Goal: Information Seeking & Learning: Learn about a topic

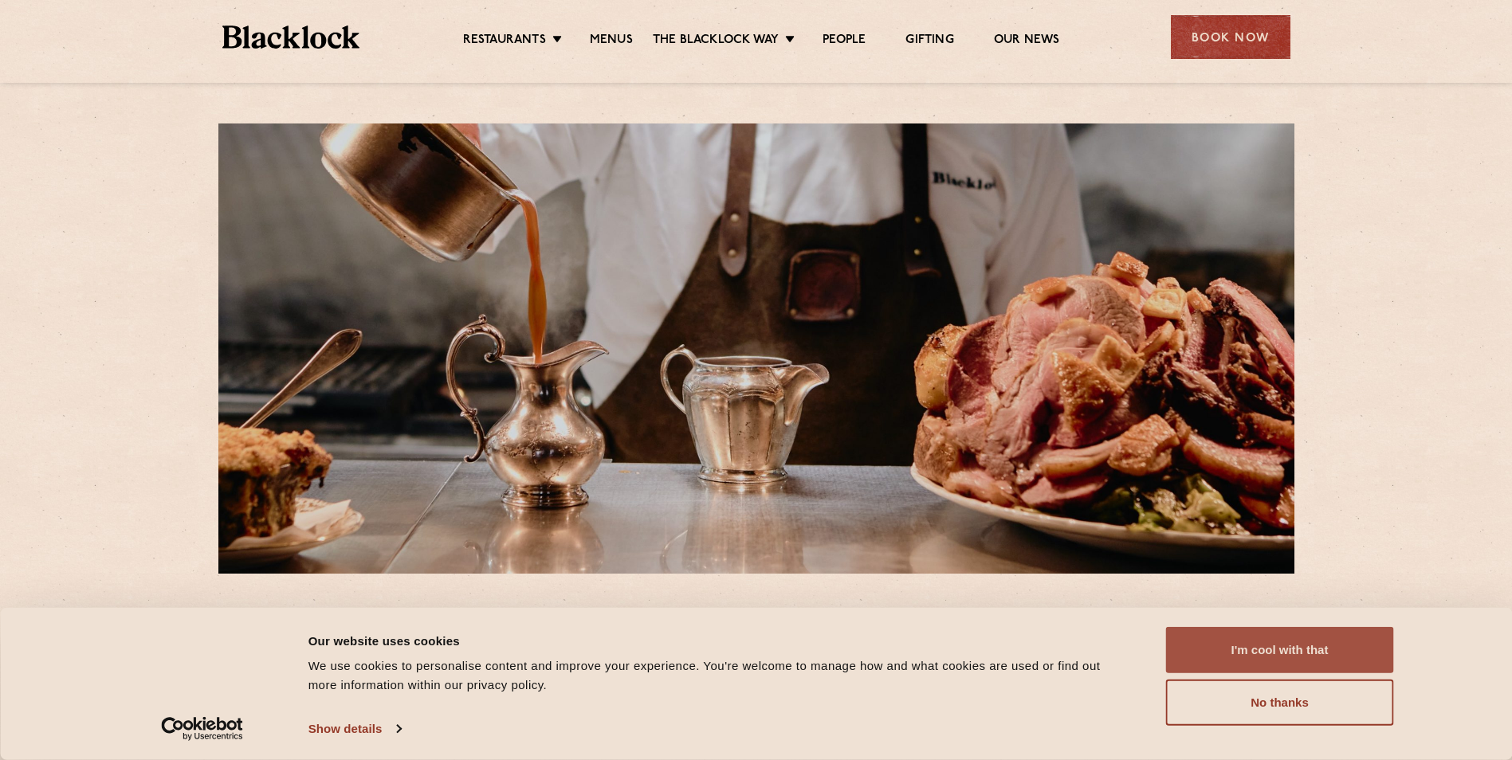
click at [1289, 651] on button "I'm cool with that" at bounding box center [1280, 650] width 228 height 46
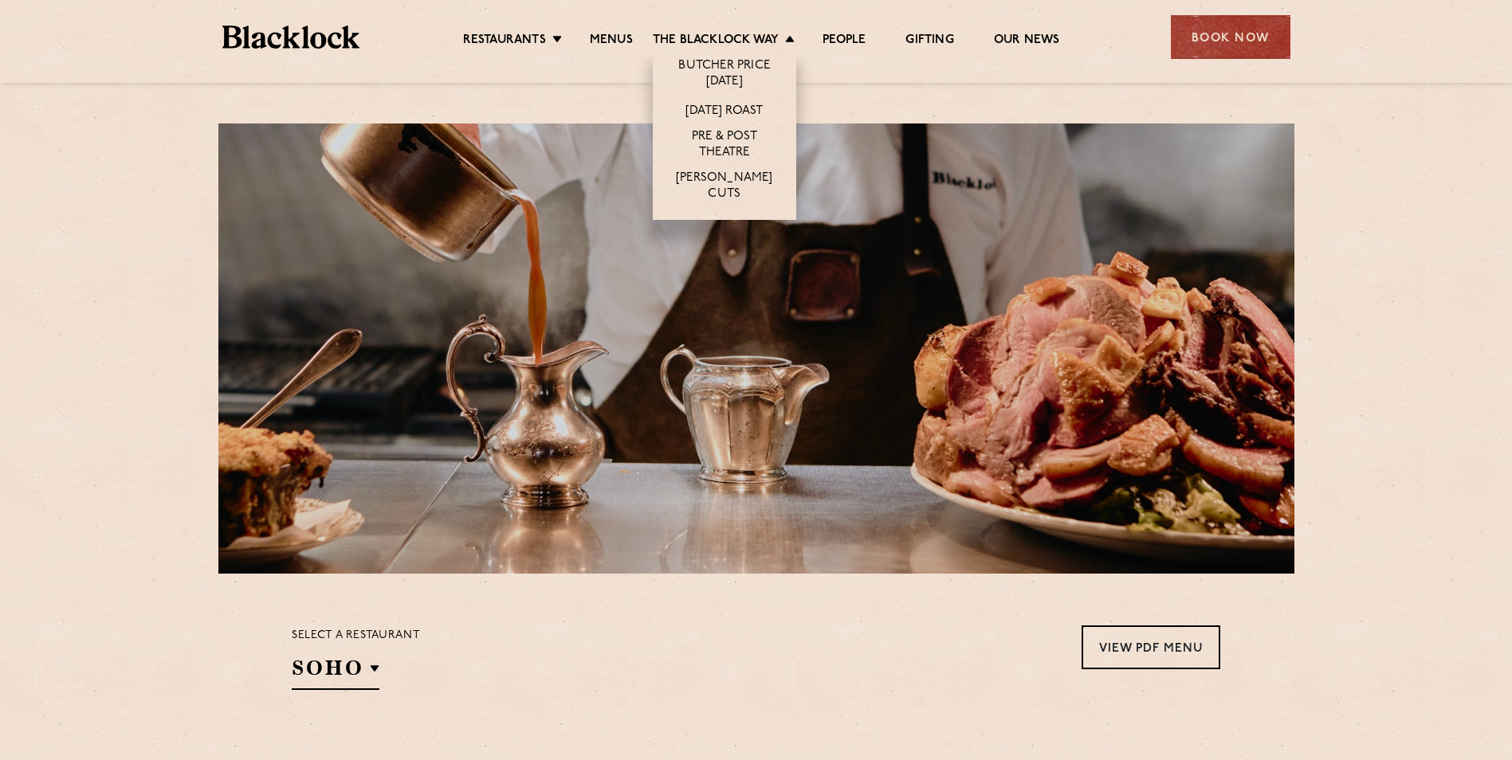
click at [713, 121] on li "[DATE] Roast" at bounding box center [724, 110] width 143 height 29
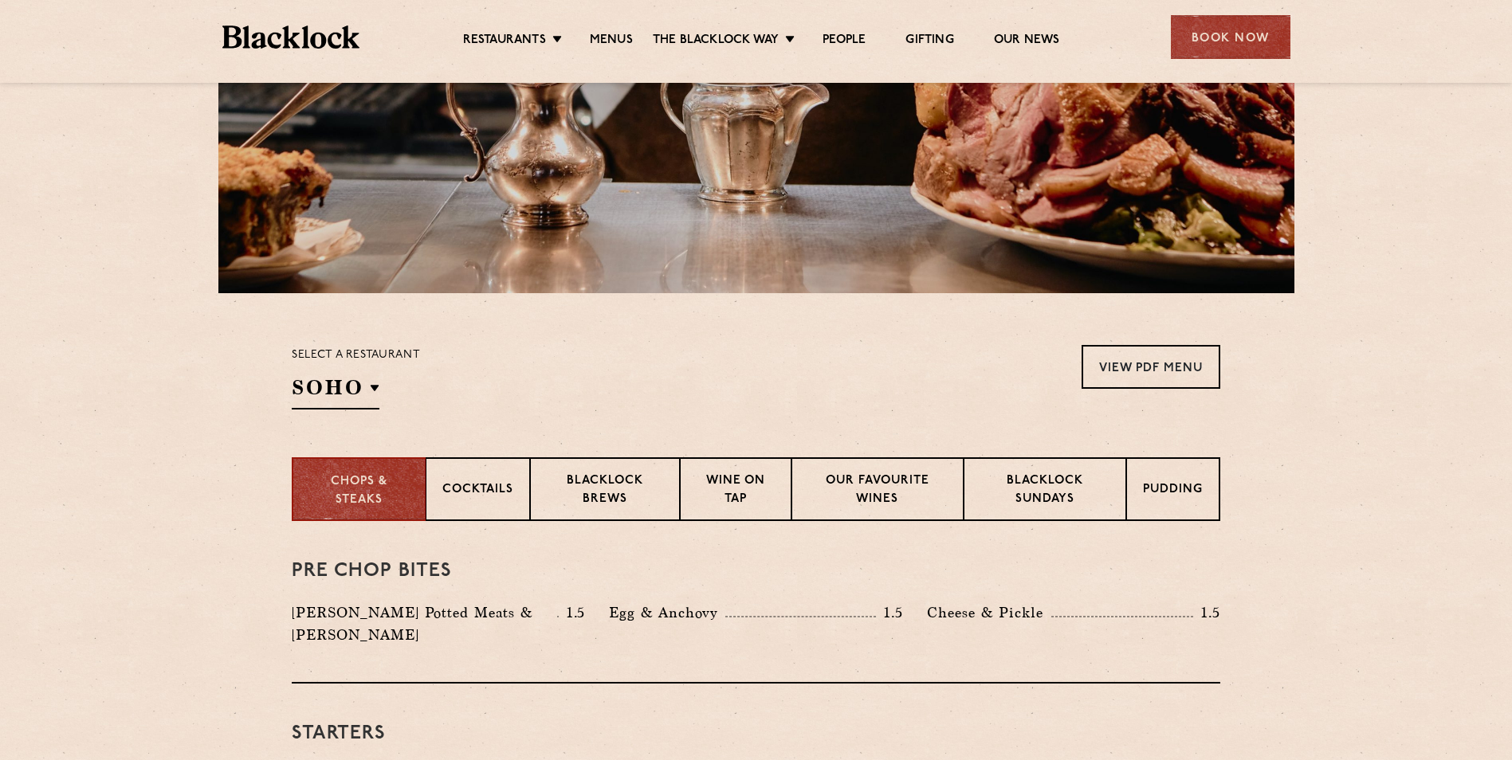
scroll to position [280, 0]
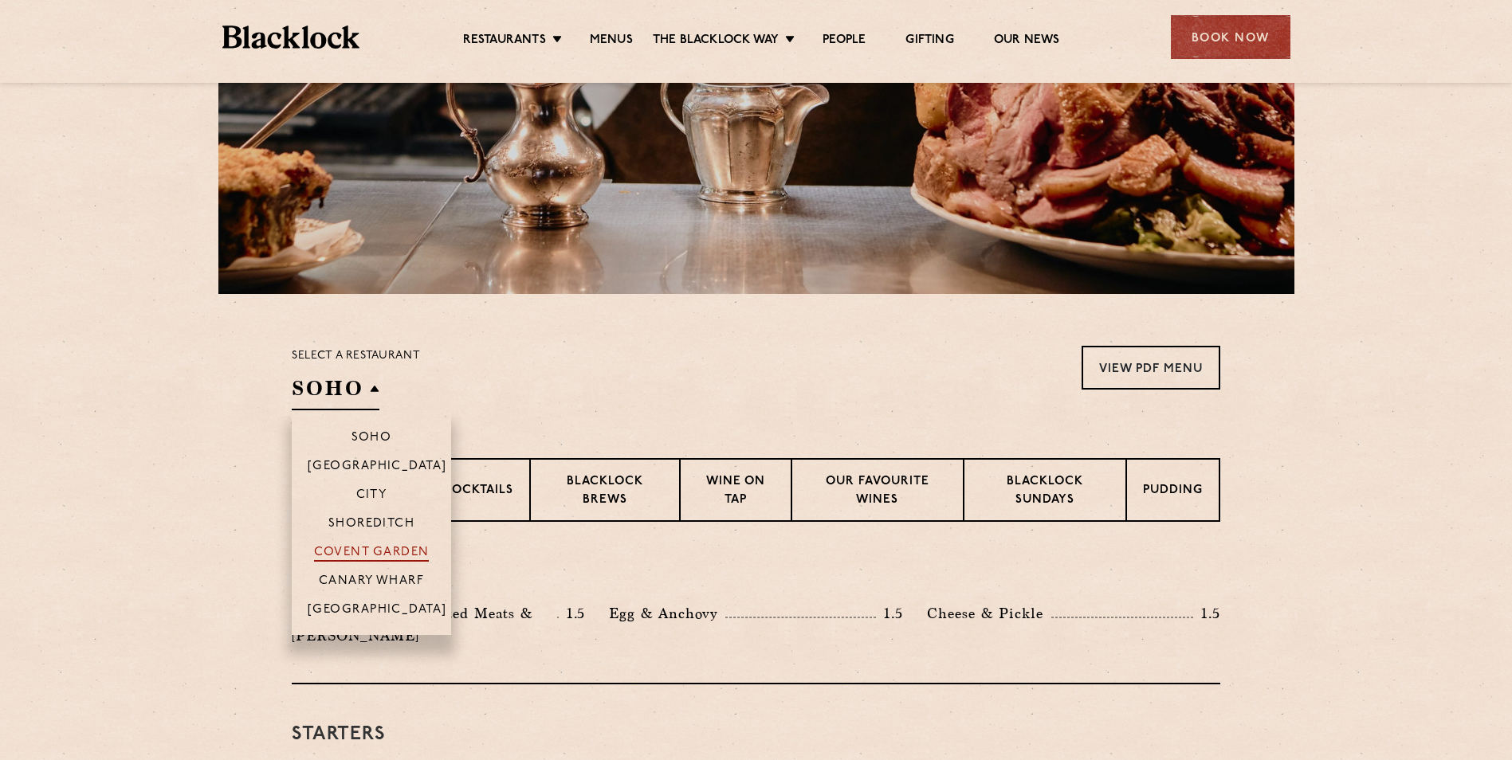
click at [375, 550] on p "Covent Garden" at bounding box center [372, 554] width 116 height 16
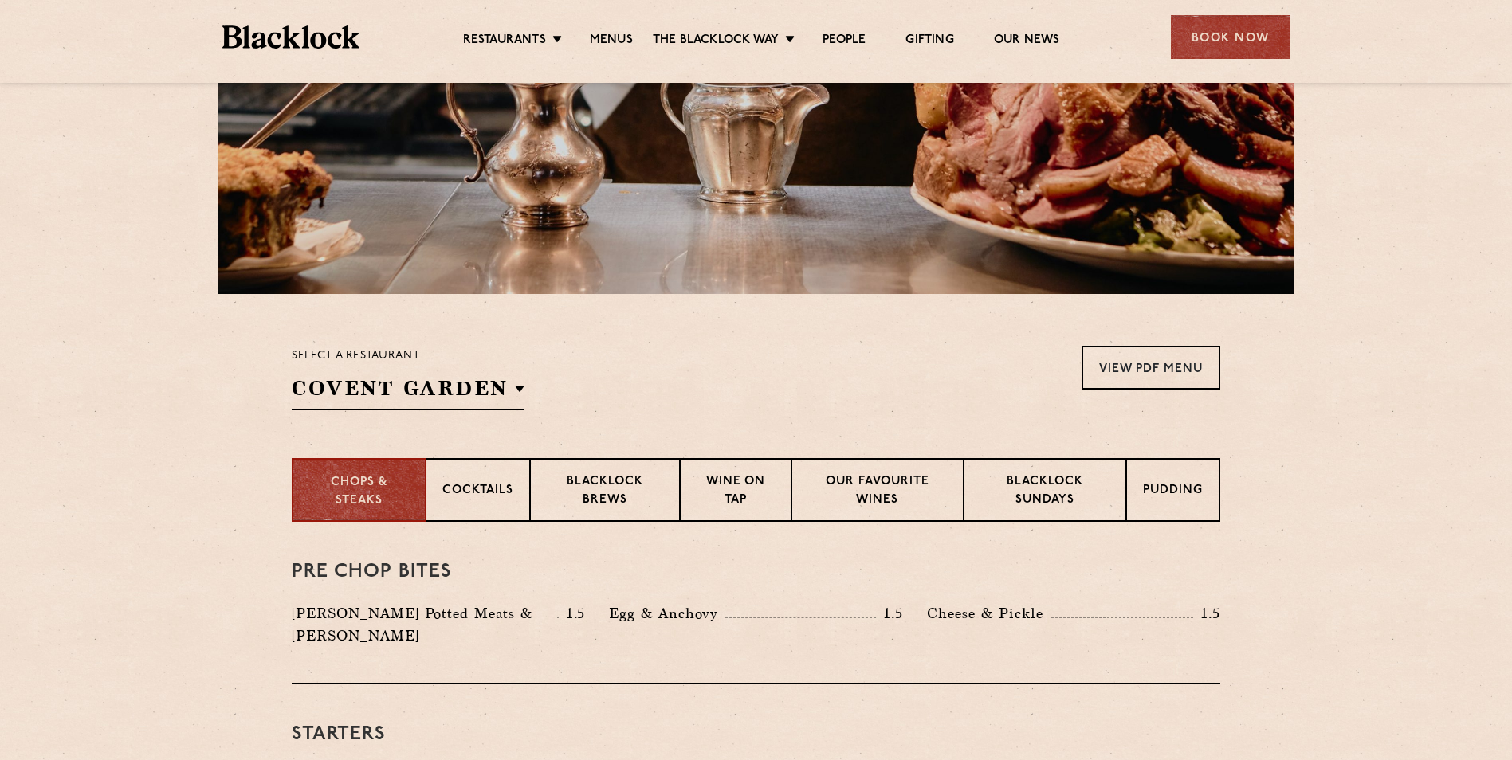
click at [92, 469] on section "Chops & Steaks Cocktails Blacklock Brews Wine on Tap Our favourite wines Blackl…" at bounding box center [756, 490] width 1512 height 64
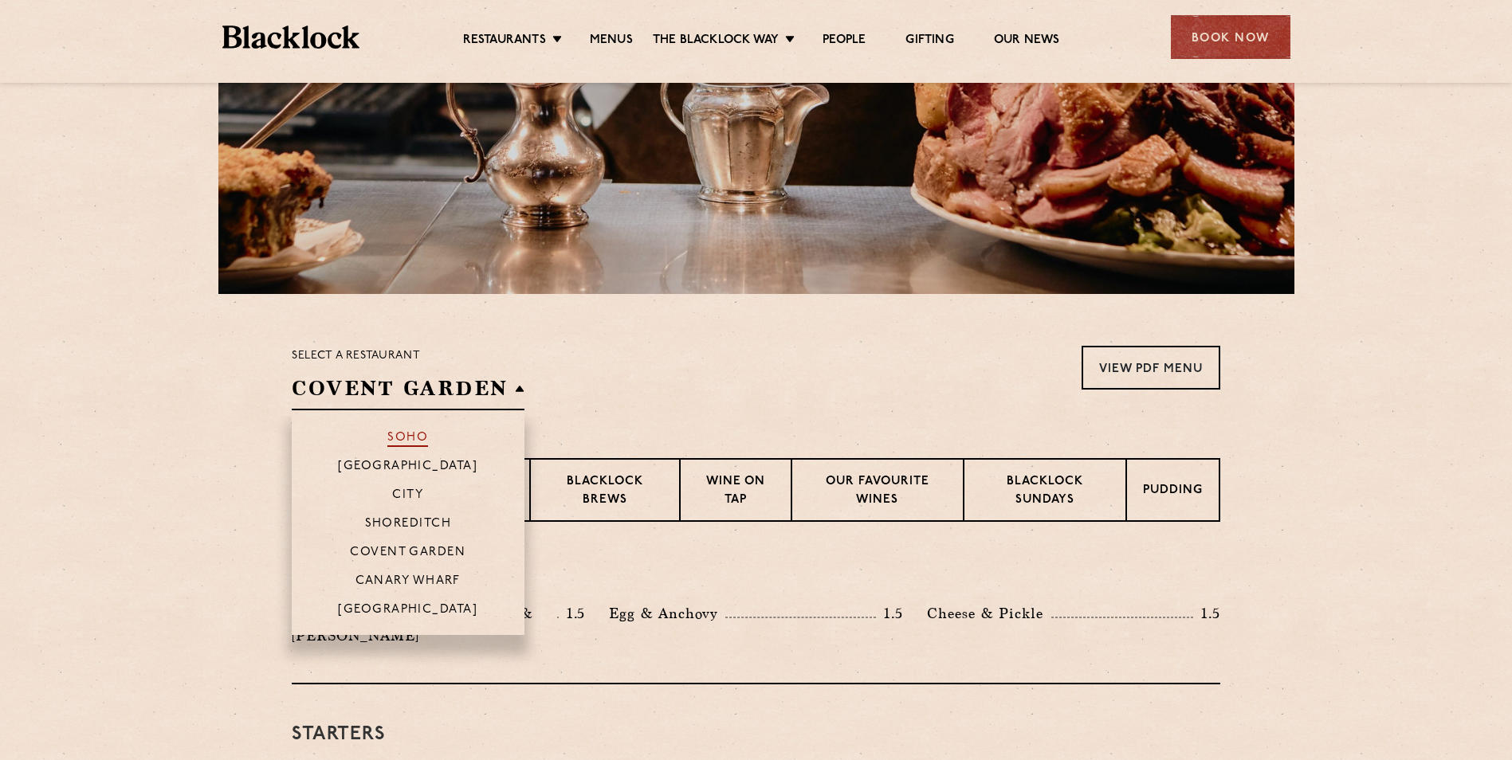
click at [395, 442] on p "Soho" at bounding box center [407, 439] width 41 height 16
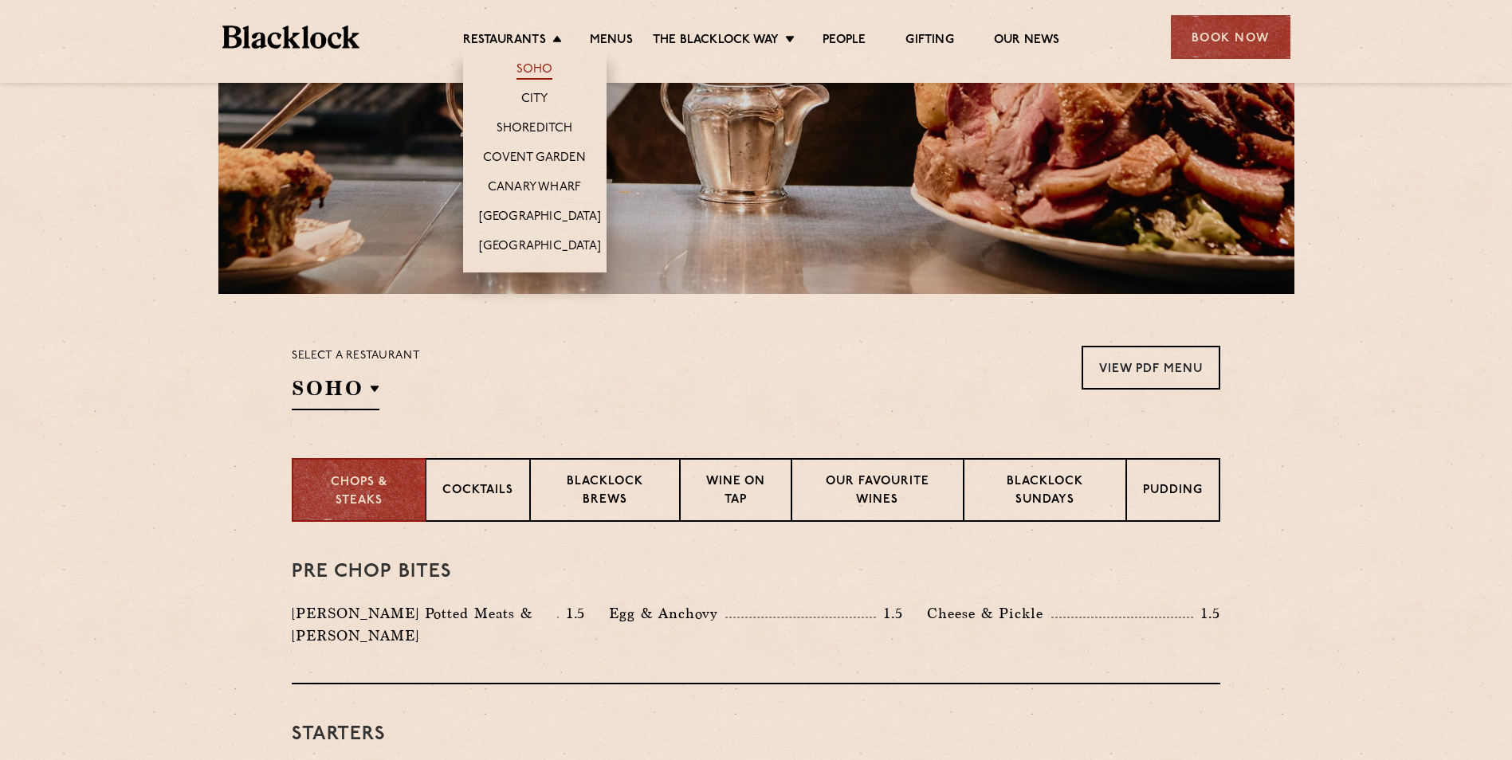
click at [520, 69] on link "Soho" at bounding box center [534, 71] width 37 height 18
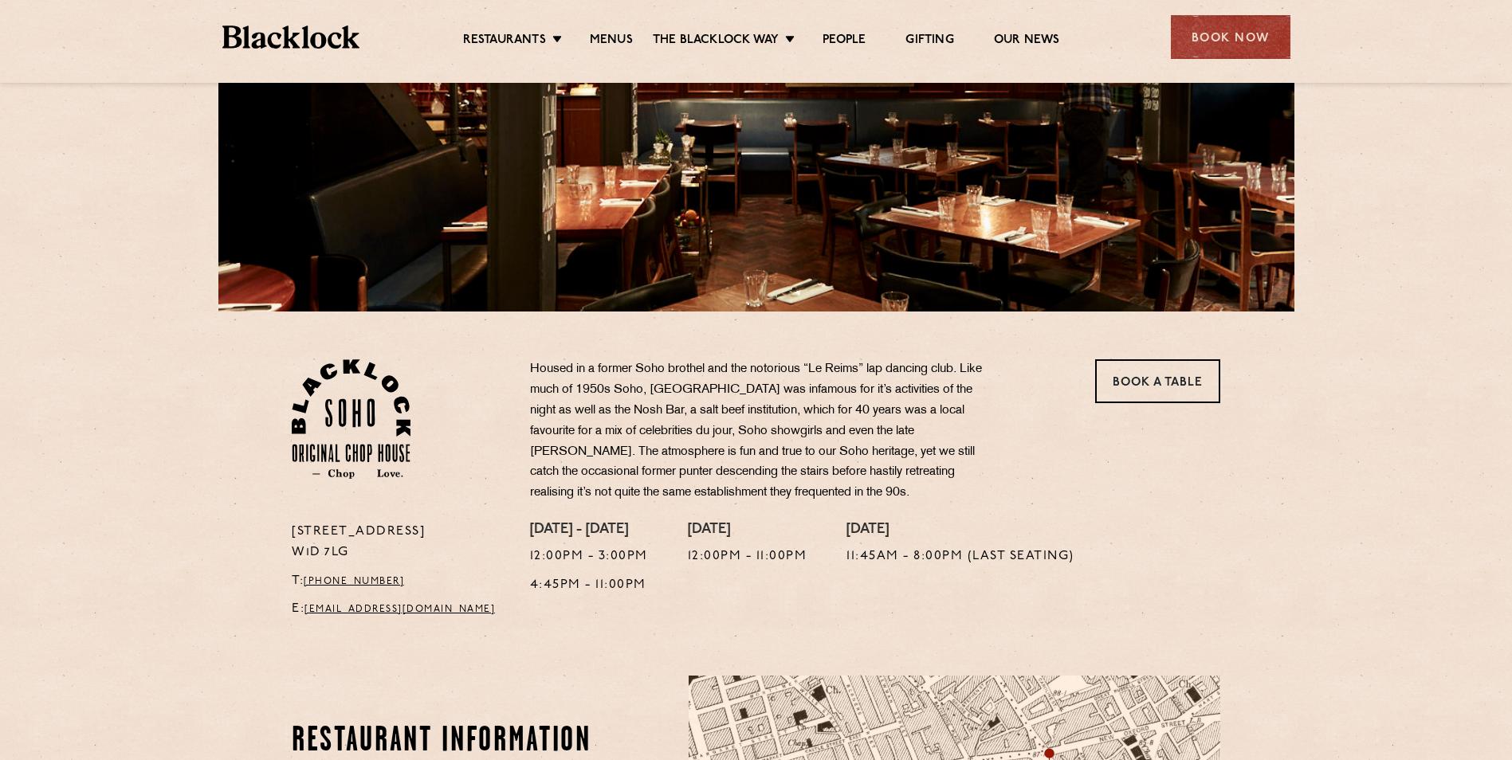
scroll to position [261, 0]
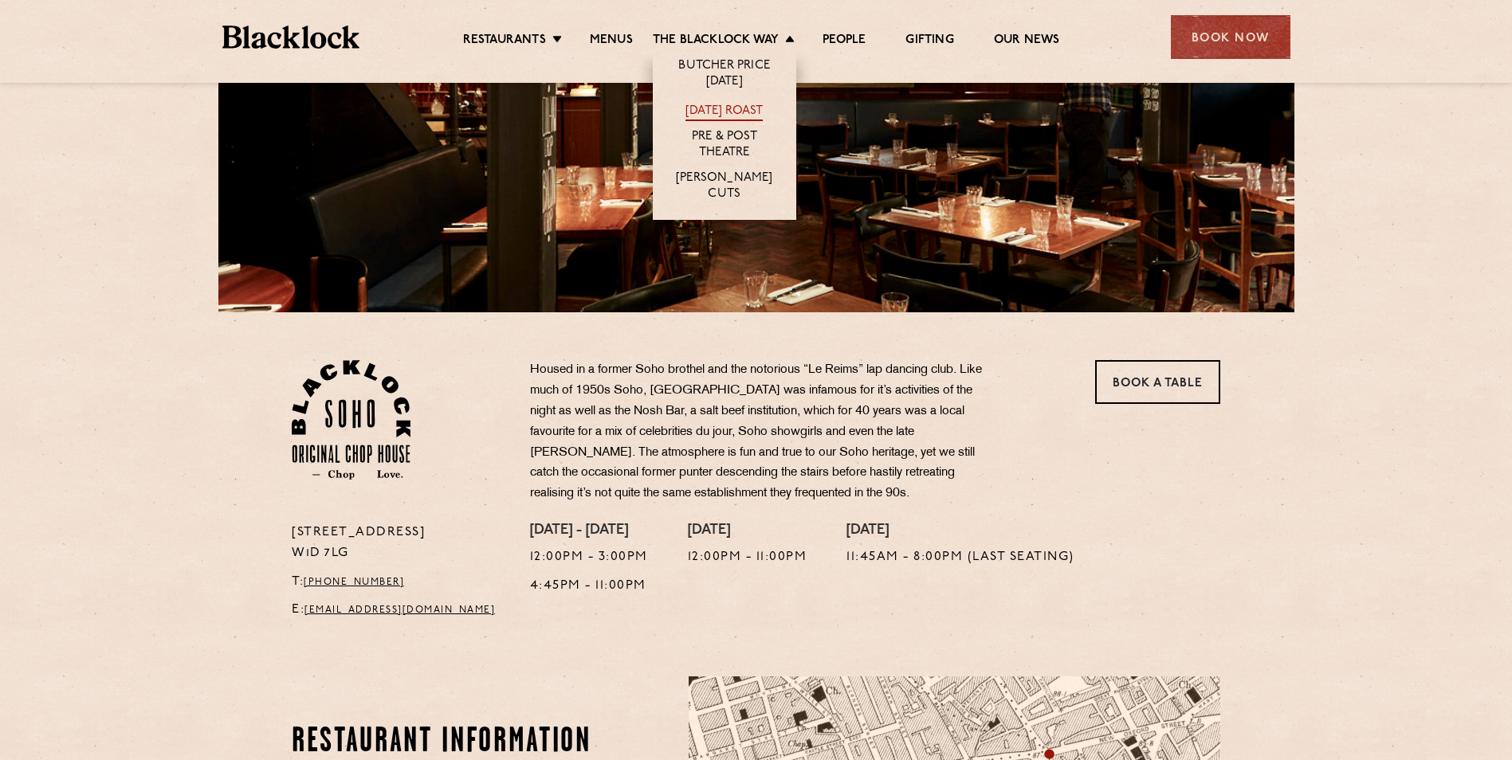
click at [685, 109] on link "[DATE] Roast" at bounding box center [723, 113] width 77 height 18
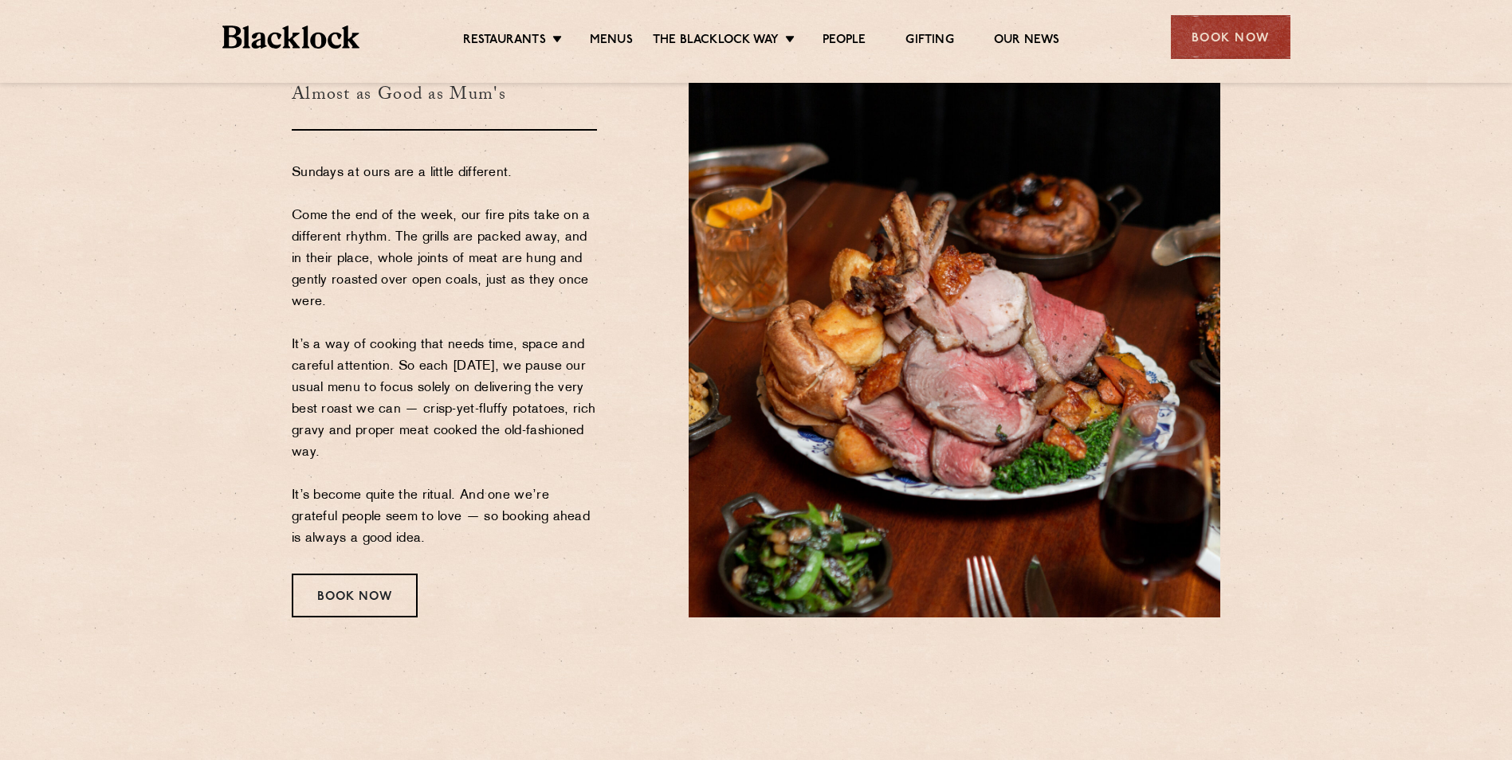
scroll to position [151, 0]
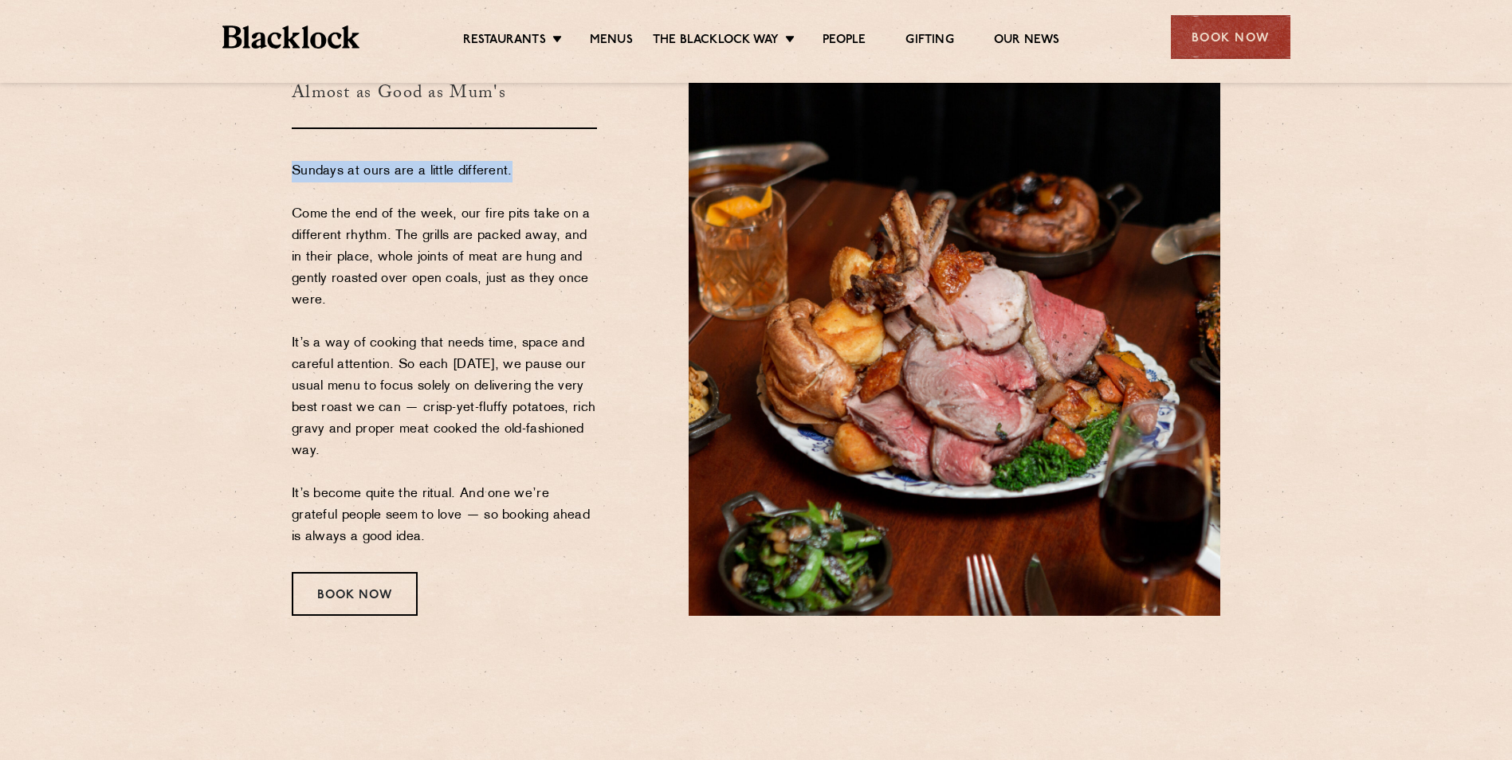
drag, startPoint x: 286, startPoint y: 176, endPoint x: 516, endPoint y: 176, distance: 230.3
click at [516, 176] on div "[DATE] Roast Almost as Good as Mum's Sundays at ours are a little different. Co…" at bounding box center [478, 310] width 397 height 611
drag, startPoint x: 291, startPoint y: 212, endPoint x: 405, endPoint y: 299, distance: 143.3
click at [405, 299] on div "[DATE] Roast Almost as Good as Mum's Sundays at ours are a little different. Co…" at bounding box center [478, 310] width 397 height 611
click at [405, 299] on p "Sundays at ours are a little different. Come the end of the week, our fire pits…" at bounding box center [444, 354] width 305 height 387
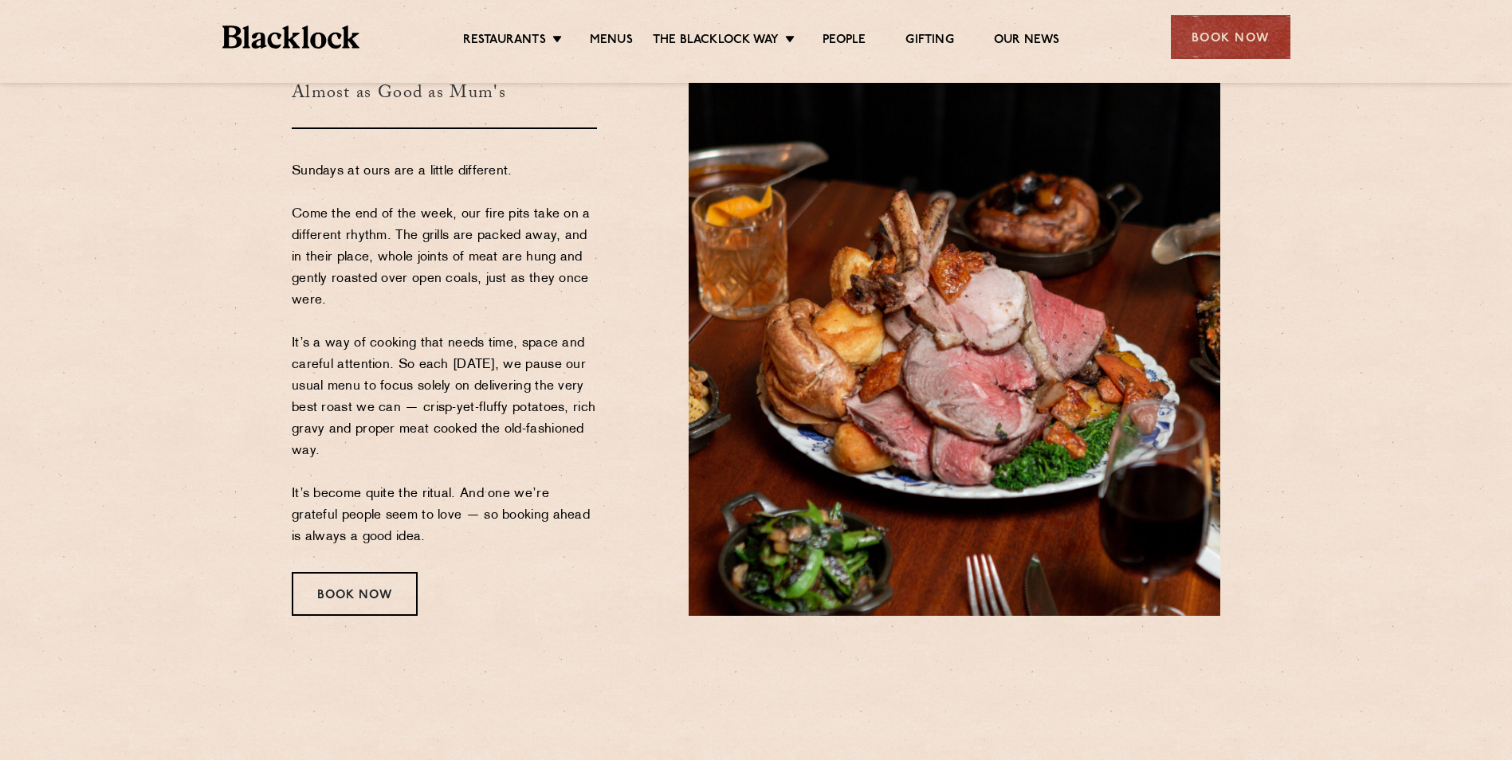
drag, startPoint x: 284, startPoint y: 344, endPoint x: 379, endPoint y: 452, distance: 144.0
click at [379, 452] on div "[DATE] Roast Almost as Good as Mum's Sundays at ours are a little different. Co…" at bounding box center [478, 310] width 397 height 611
click at [379, 452] on p "Sundays at ours are a little different. Come the end of the week, our fire pits…" at bounding box center [444, 354] width 305 height 387
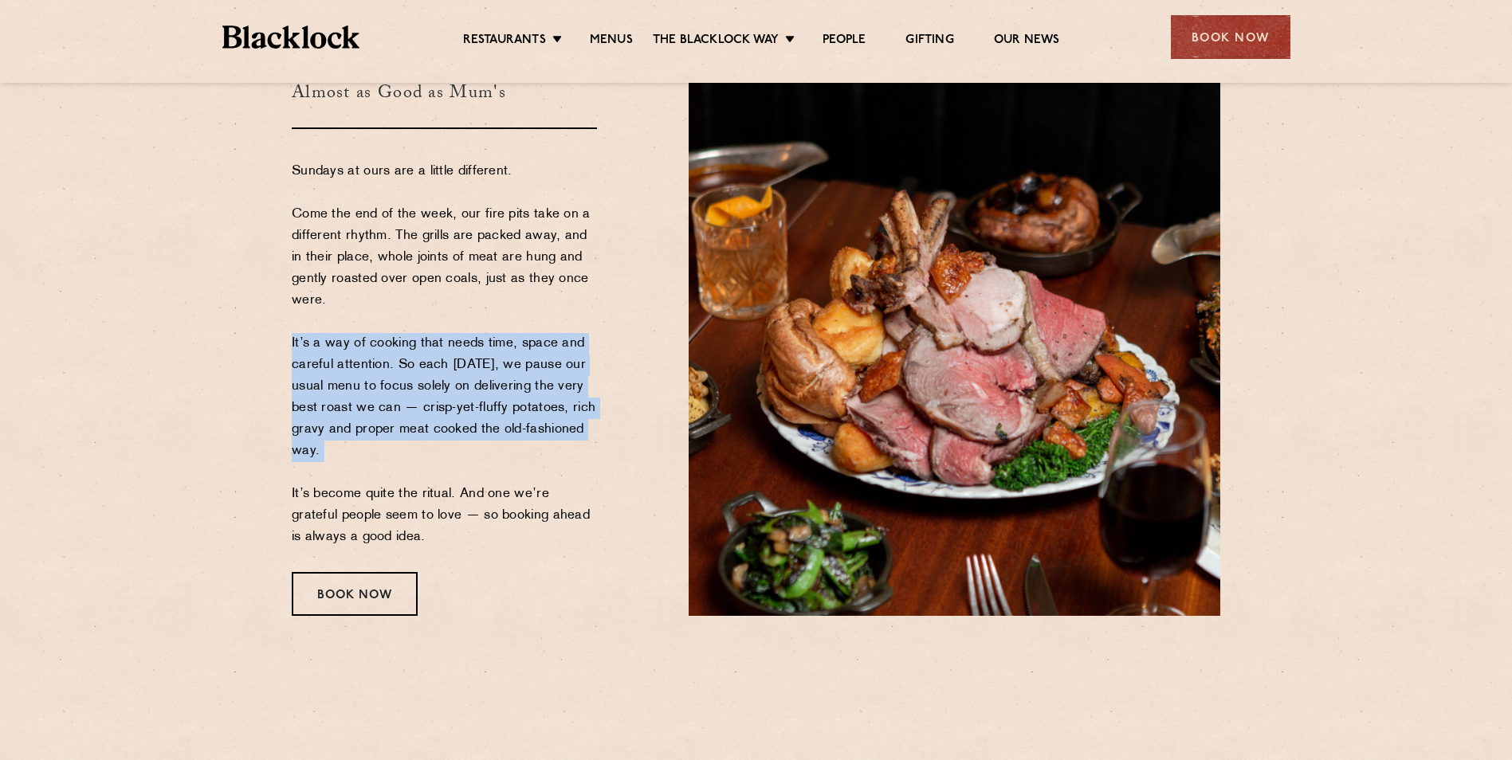
click at [379, 452] on p "Sundays at ours are a little different. Come the end of the week, our fire pits…" at bounding box center [444, 354] width 305 height 387
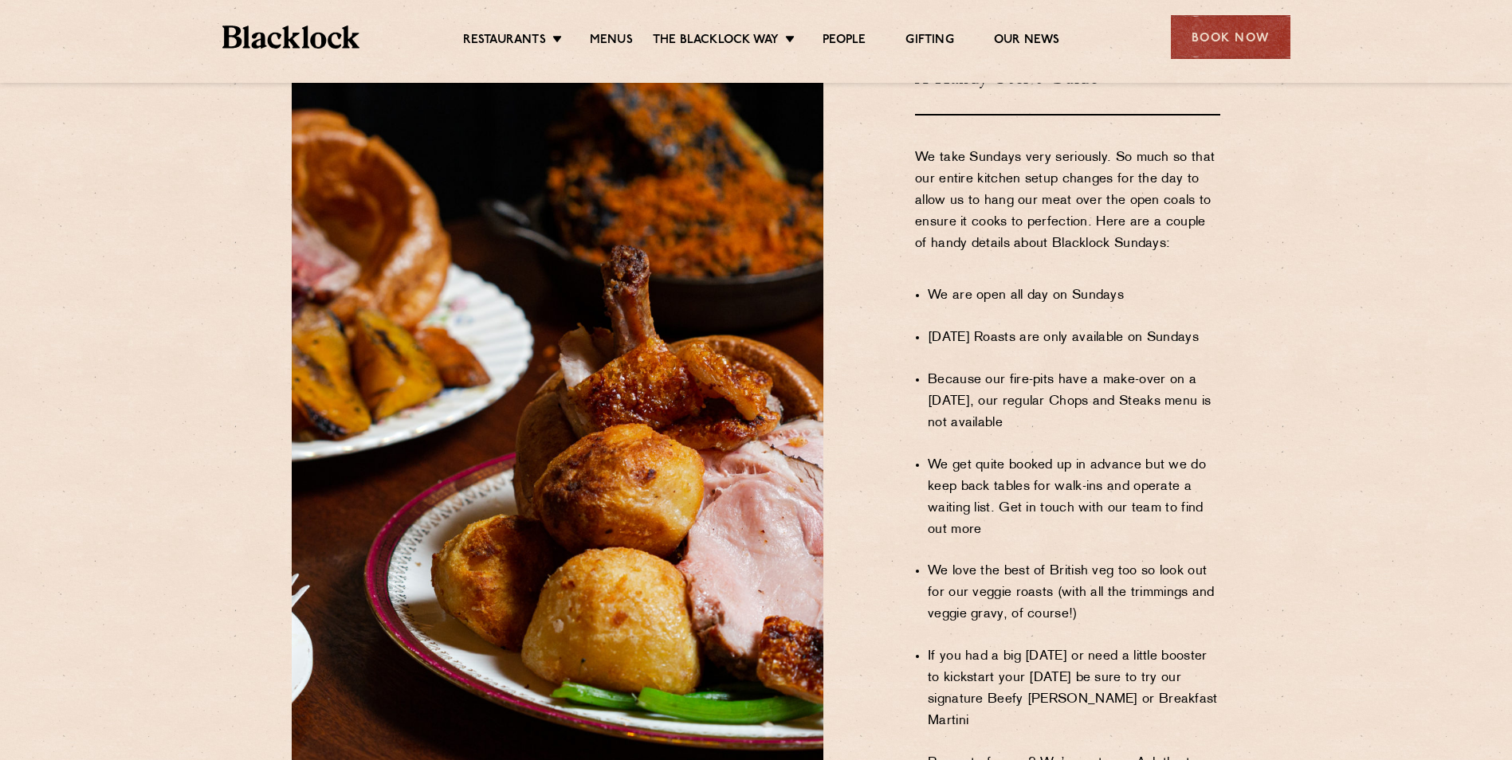
scroll to position [924, 0]
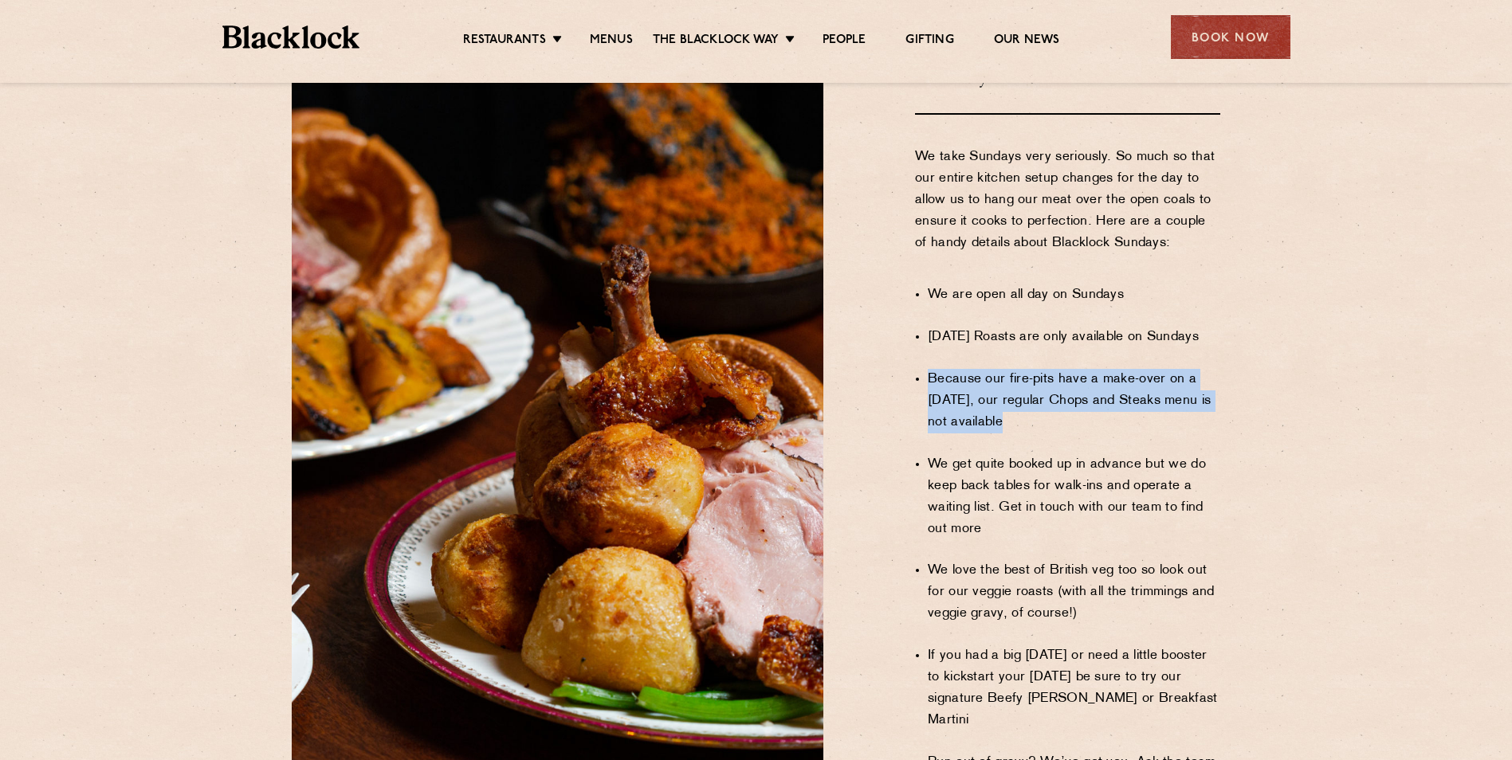
drag, startPoint x: 927, startPoint y: 336, endPoint x: 1000, endPoint y: 388, distance: 89.8
click at [1000, 388] on div "Sundays at [GEOGRAPHIC_DATA] A Handy User's Guide We take Sundays very seriousl…" at bounding box center [1033, 416] width 397 height 955
click at [1000, 388] on li "Because our fire-pits have a make-over on a [DATE], our regular Chops and Steak…" at bounding box center [1074, 401] width 292 height 65
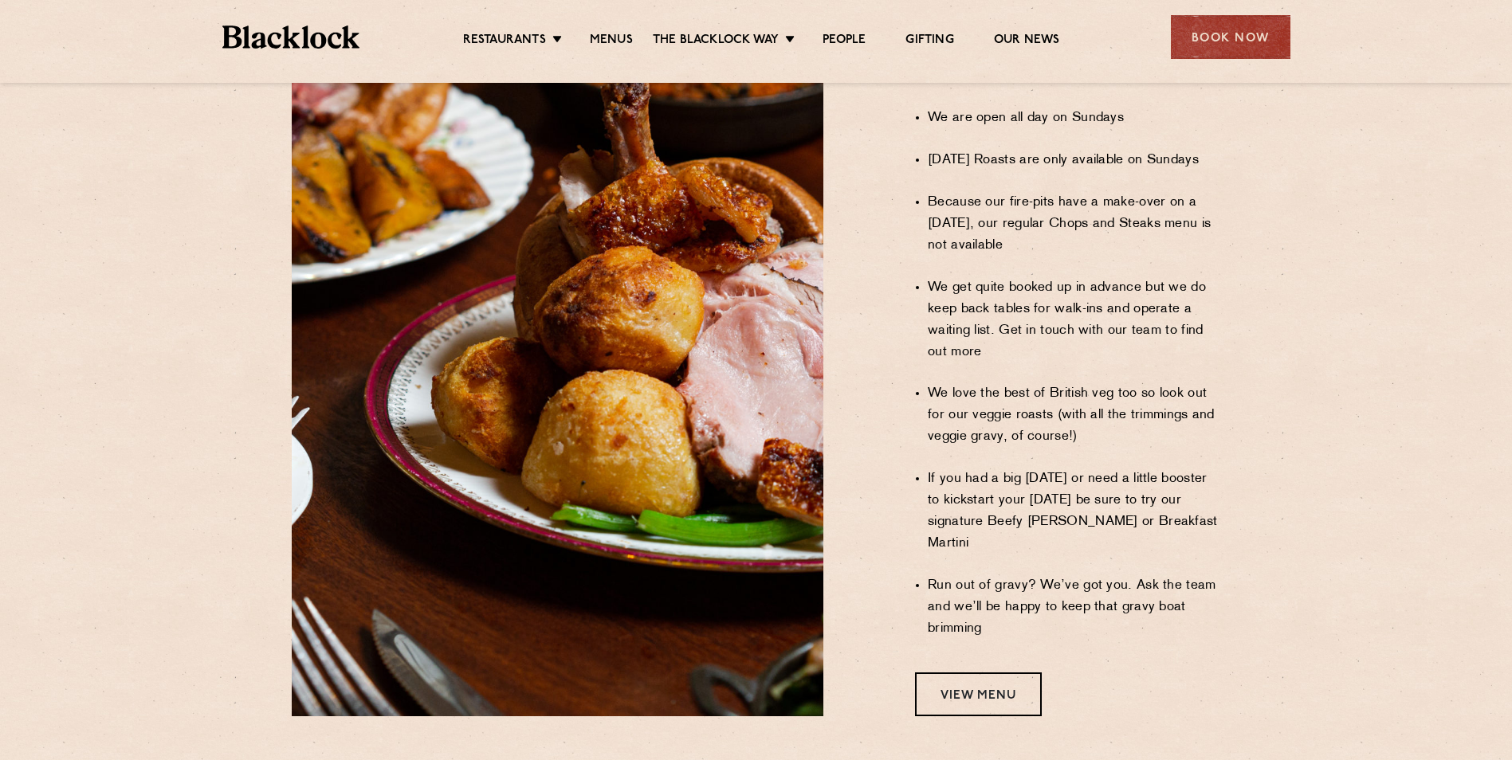
scroll to position [1261, 0]
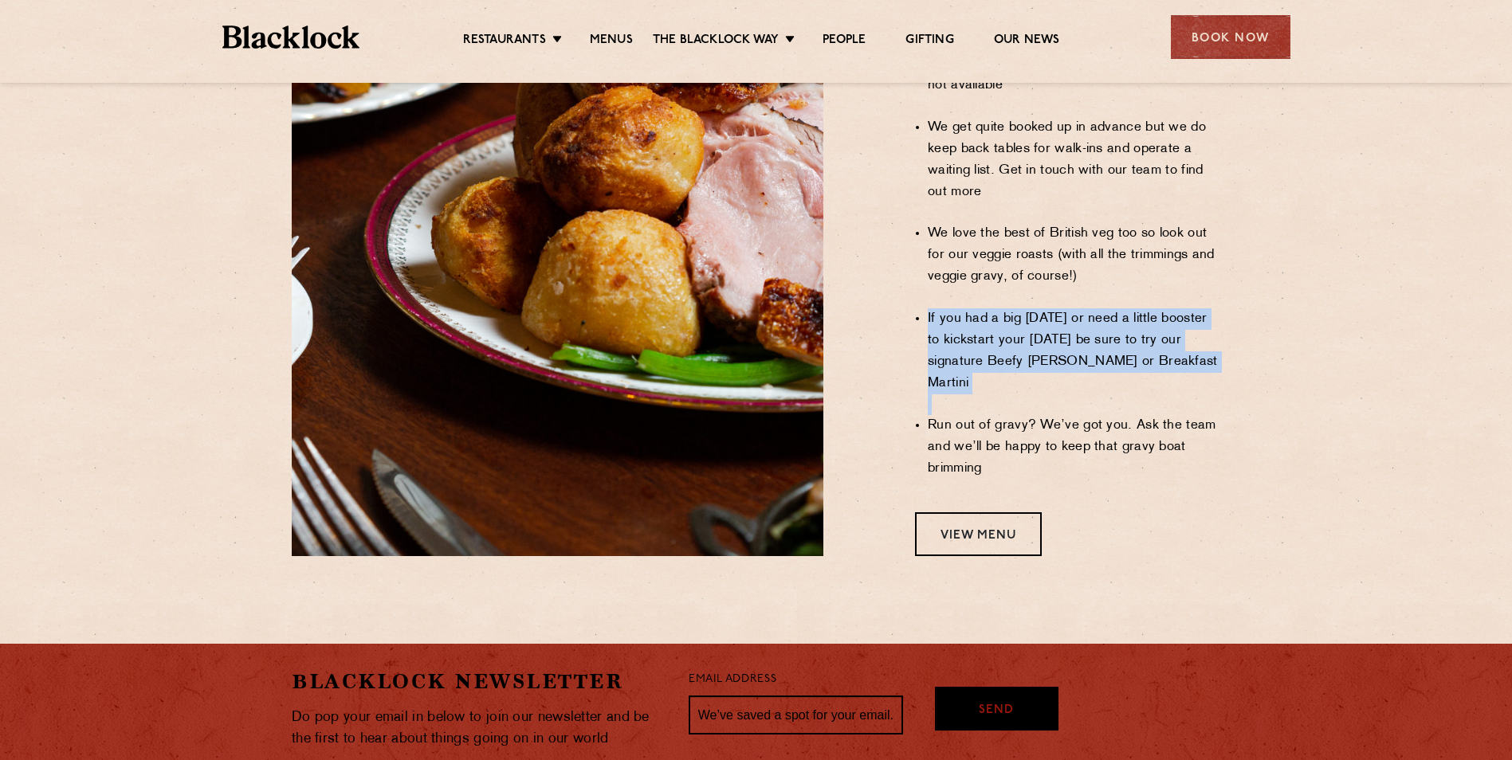
drag, startPoint x: 929, startPoint y: 277, endPoint x: 996, endPoint y: 420, distance: 157.6
click at [996, 420] on ul "We are open all day on Sundays [DATE] Roasts are only available on Sundays Beca…" at bounding box center [1074, 214] width 292 height 574
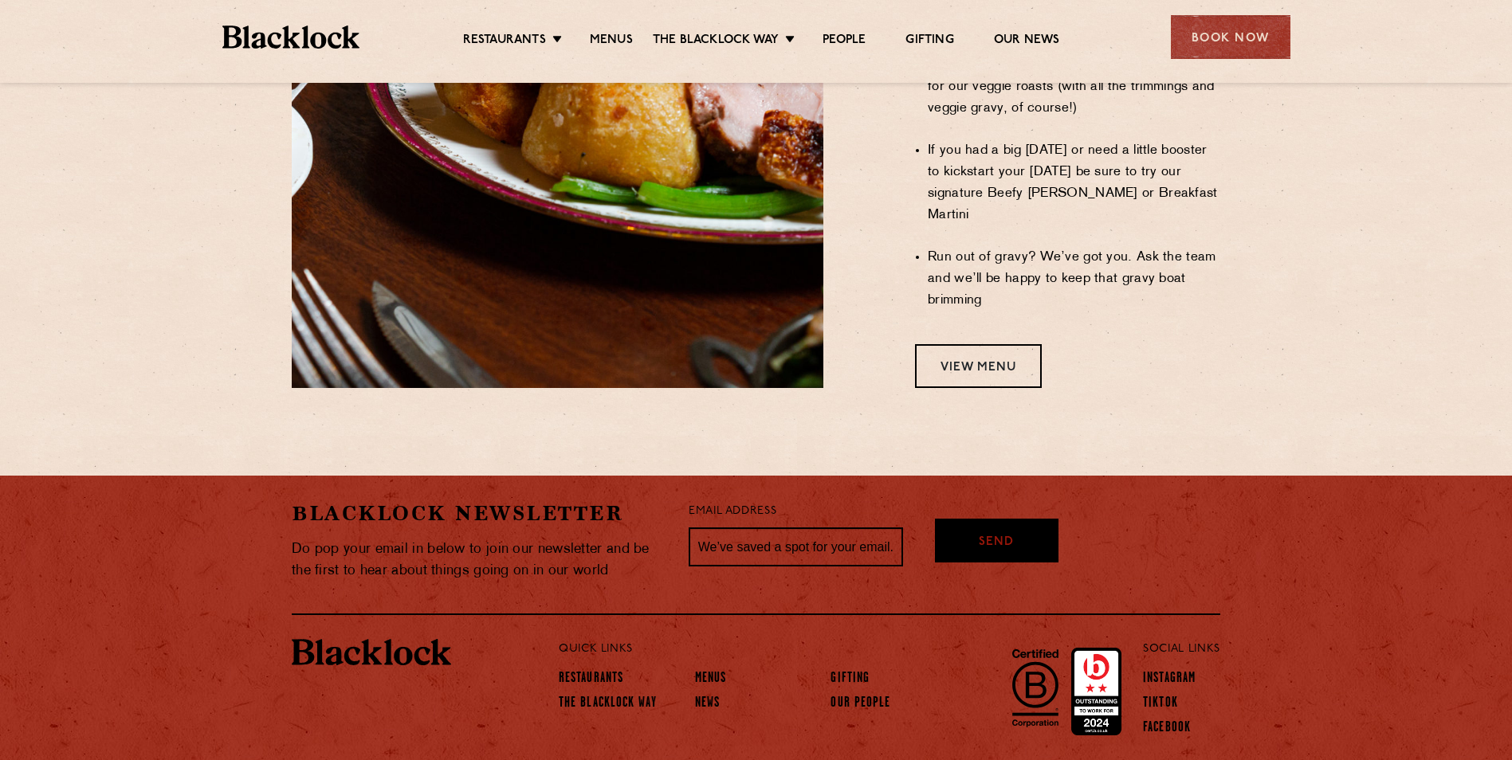
scroll to position [1069, 0]
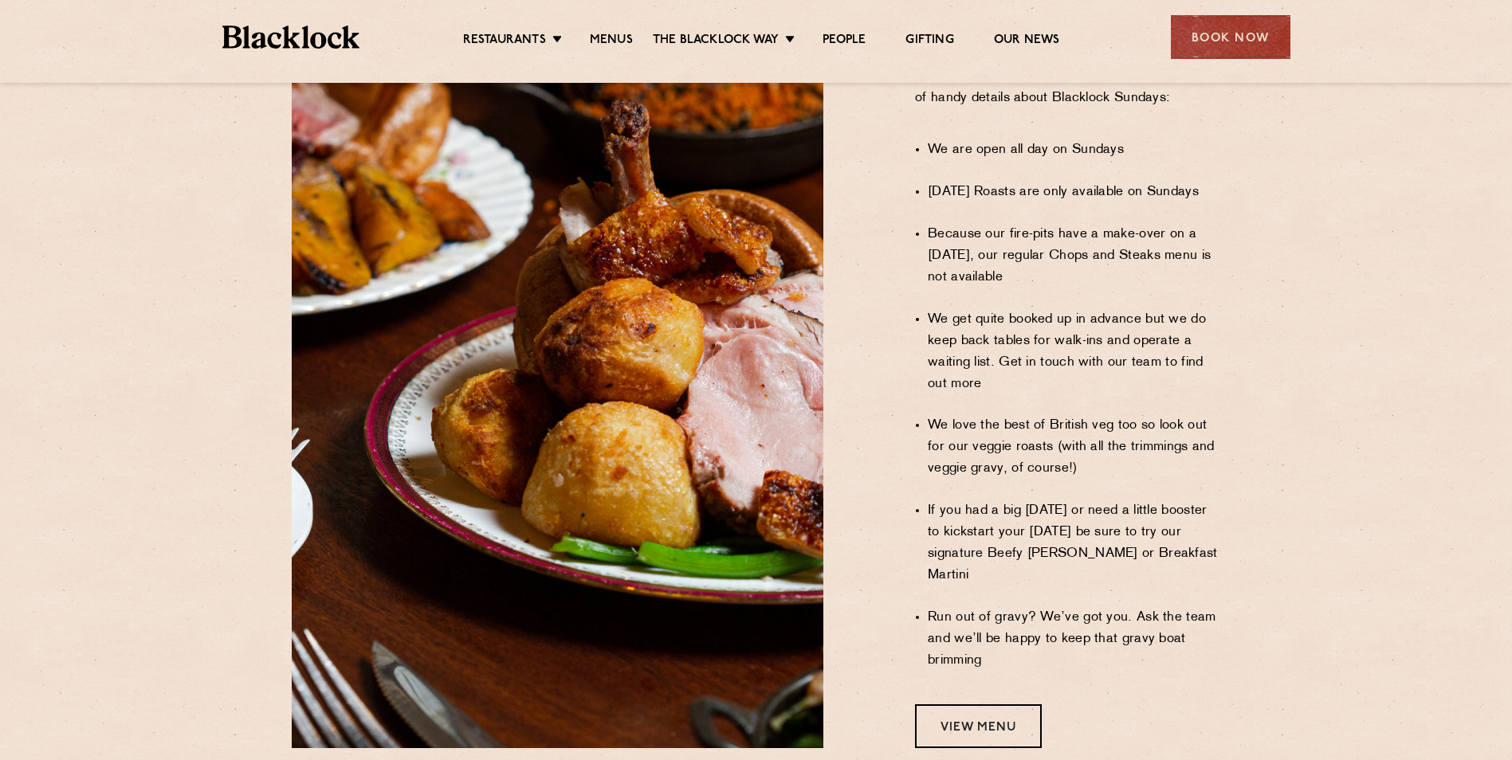
click at [1120, 443] on ul "We are open all day on Sundays [DATE] Roasts are only available on Sundays Beca…" at bounding box center [1074, 406] width 292 height 574
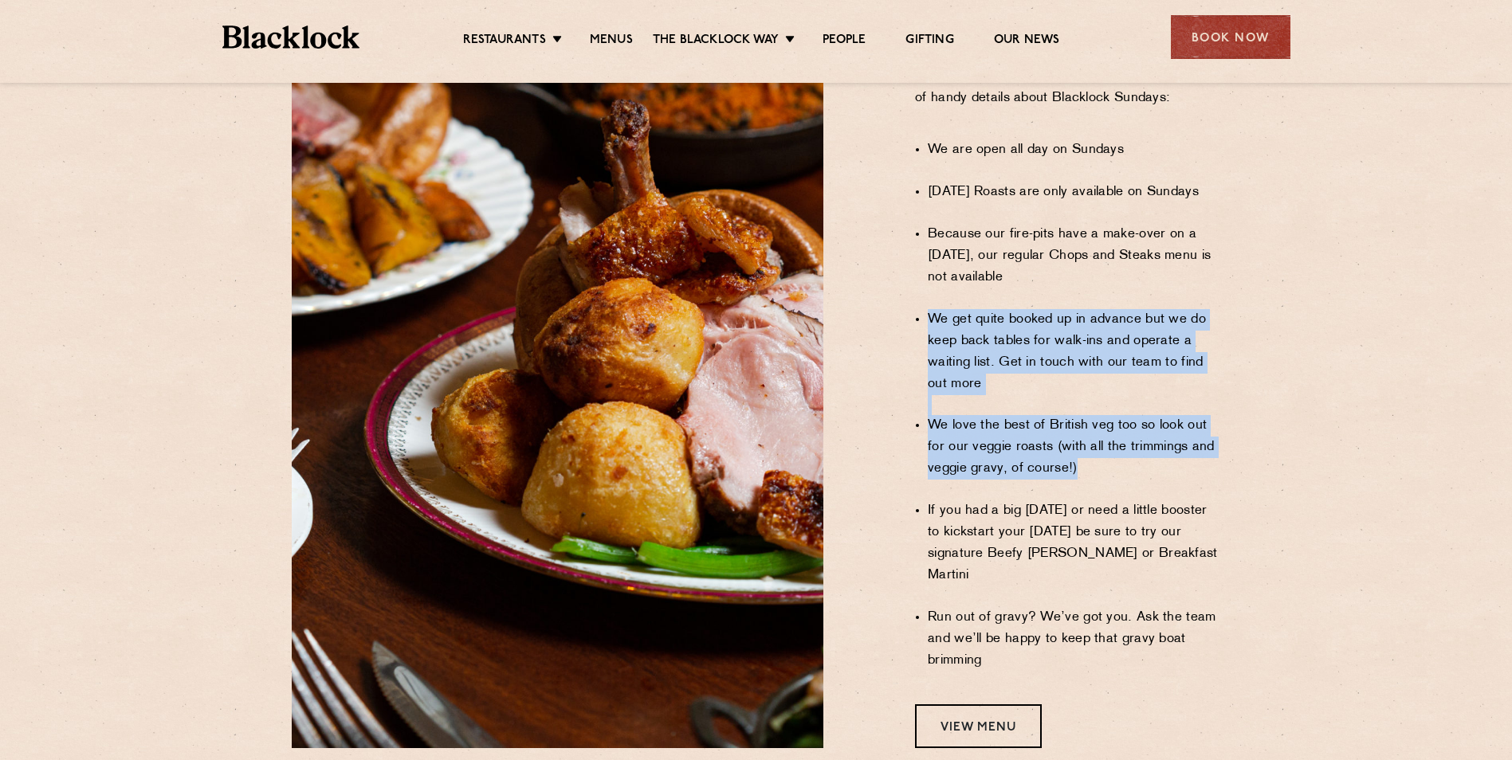
drag, startPoint x: 1074, startPoint y: 433, endPoint x: 933, endPoint y: 279, distance: 208.2
click at [933, 279] on ul "We are open all day on Sundays [DATE] Roasts are only available on Sundays Beca…" at bounding box center [1074, 406] width 292 height 574
click at [933, 309] on li "We get quite booked up in advance but we do keep back tables for walk-ins and o…" at bounding box center [1074, 352] width 292 height 86
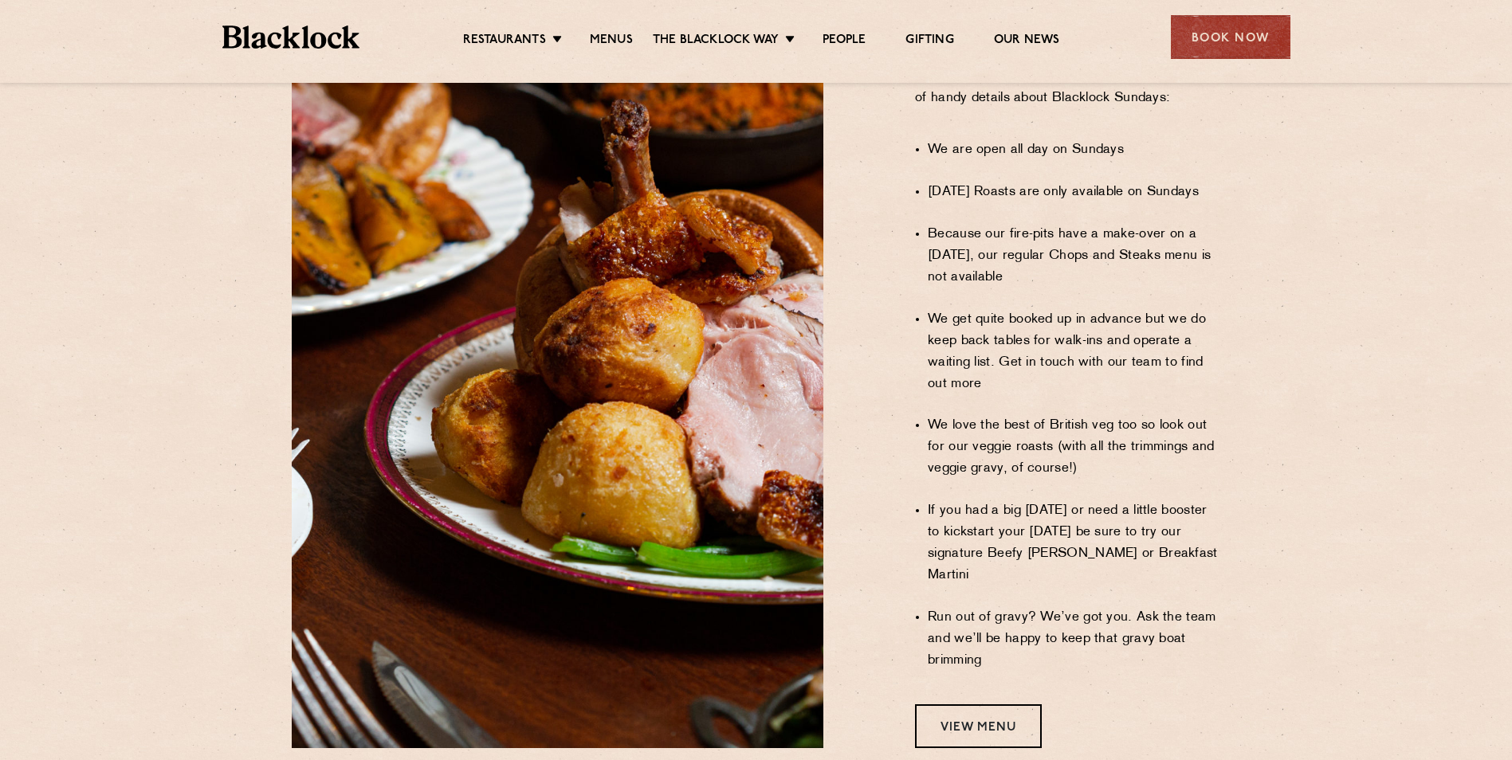
click at [933, 309] on li "We get quite booked up in advance but we do keep back tables for walk-ins and o…" at bounding box center [1074, 352] width 292 height 86
drag, startPoint x: 927, startPoint y: 281, endPoint x: 90, endPoint y: 508, distance: 867.3
click at [90, 508] on section "Sundays at [GEOGRAPHIC_DATA] A Handy User's Guide We take Sundays very seriousl…" at bounding box center [756, 271] width 1512 height 1050
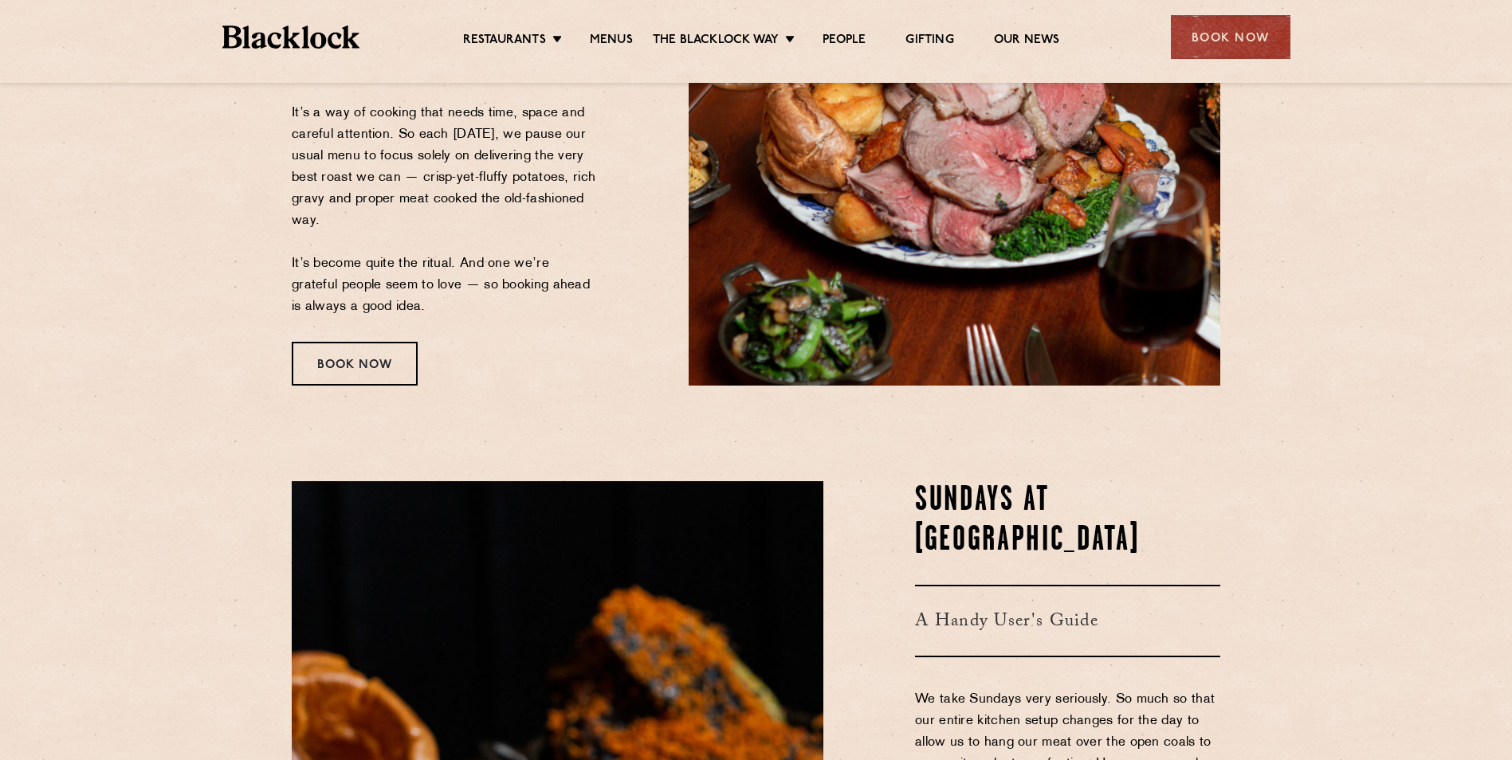
scroll to position [0, 0]
